Goal: Task Accomplishment & Management: Manage account settings

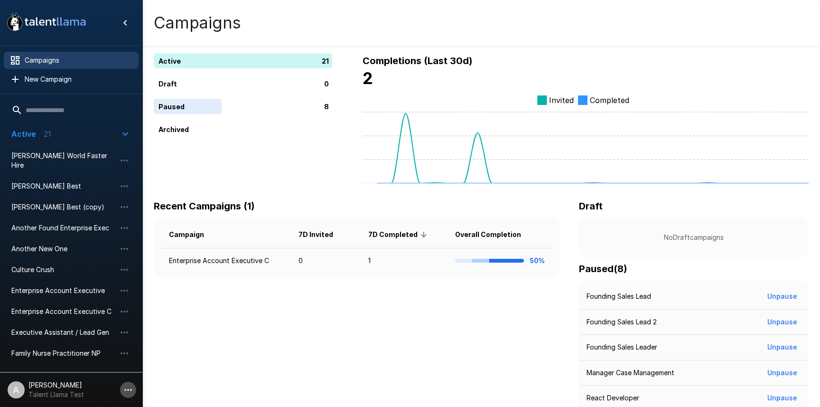
click at [127, 391] on icon "button" at bounding box center [127, 389] width 11 height 11
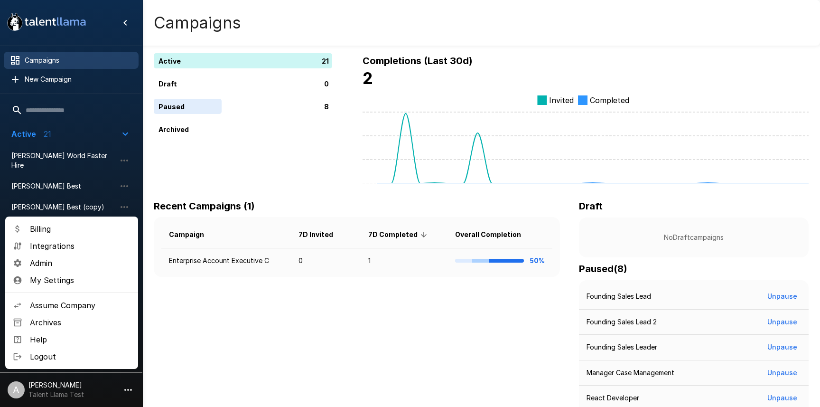
click at [72, 263] on span "Admin" at bounding box center [80, 262] width 101 height 11
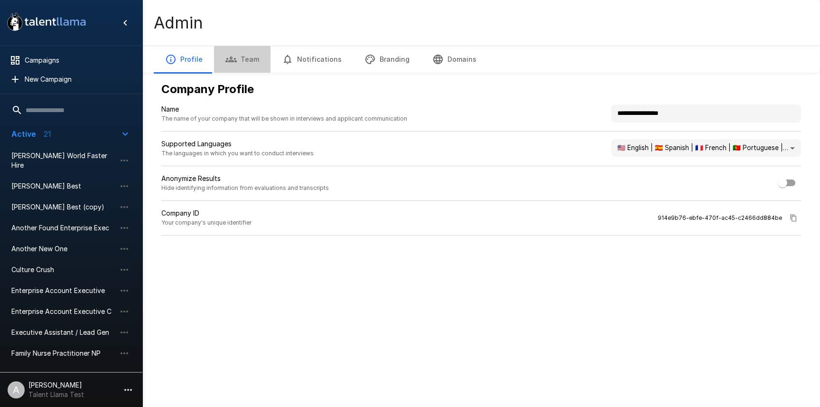
click at [238, 47] on button "Team" at bounding box center [242, 59] width 56 height 27
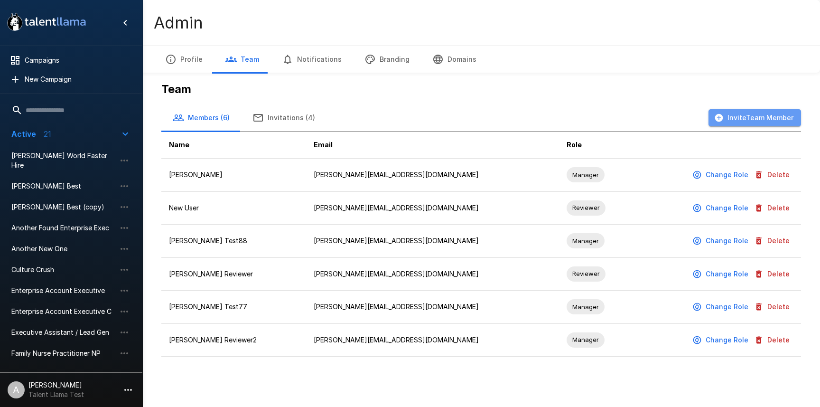
click at [759, 124] on button "Invite Team Member" at bounding box center [754, 118] width 93 height 18
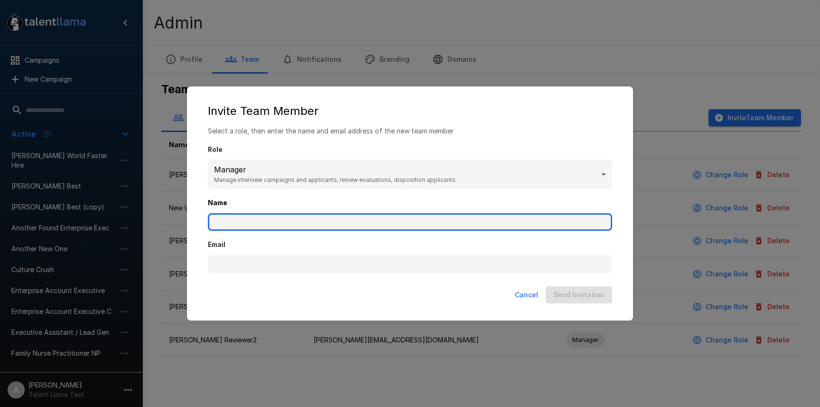
click at [289, 224] on input "Name" at bounding box center [410, 222] width 404 height 18
type input "**********"
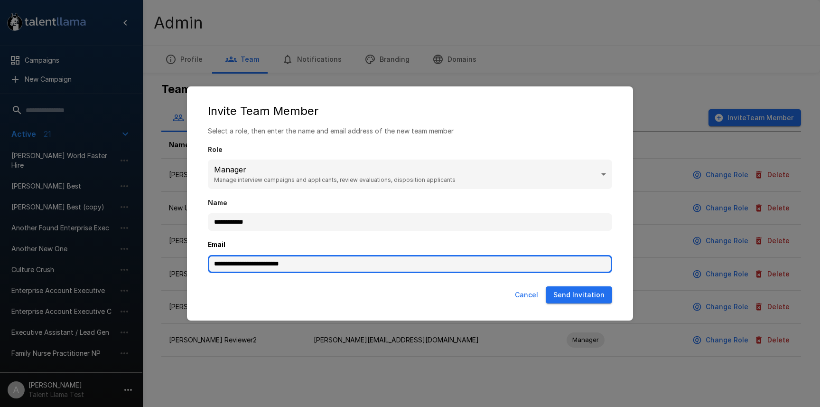
type input "**********"
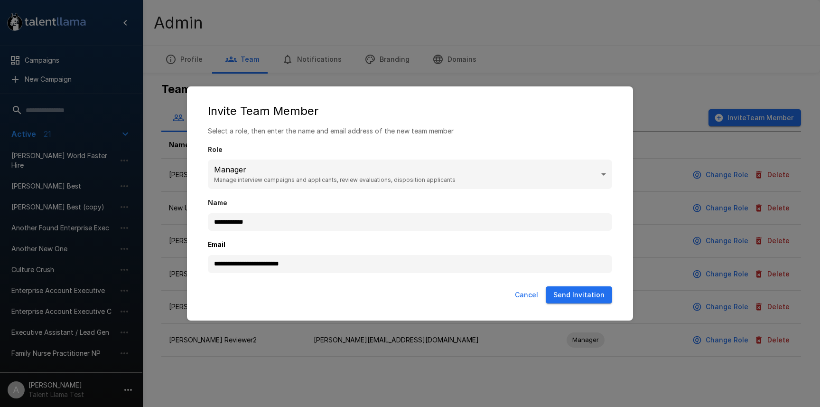
click at [569, 298] on button "Send Invitation" at bounding box center [579, 295] width 66 height 18
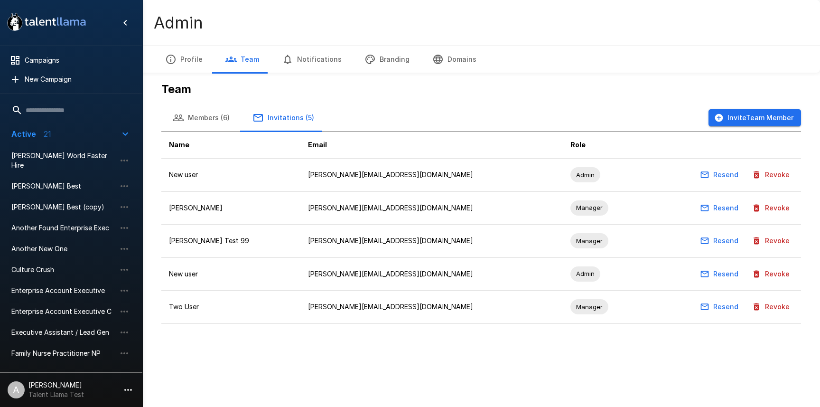
click at [405, 228] on td "adam+test99@talentllama.com" at bounding box center [431, 240] width 262 height 33
click at [213, 133] on th "Name" at bounding box center [230, 144] width 139 height 27
click at [205, 108] on button "Members (6)" at bounding box center [201, 117] width 80 height 27
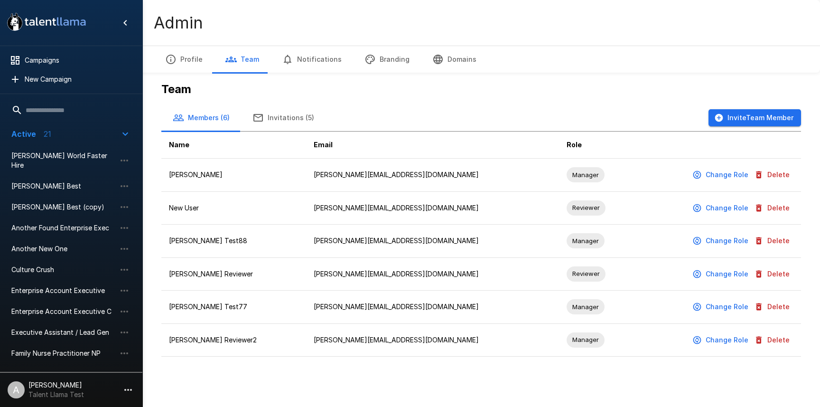
click at [287, 113] on button "Invitations (5)" at bounding box center [283, 117] width 84 height 27
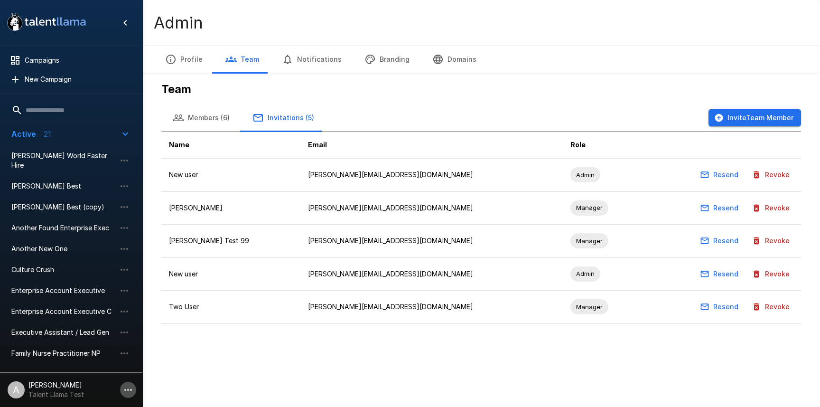
click at [126, 386] on icon "button" at bounding box center [127, 389] width 11 height 11
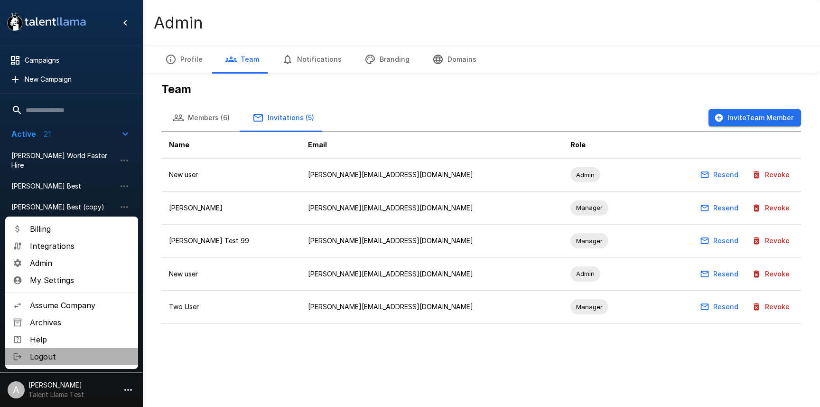
click at [74, 357] on span "Logout" at bounding box center [80, 356] width 101 height 11
